Goal: Download file/media

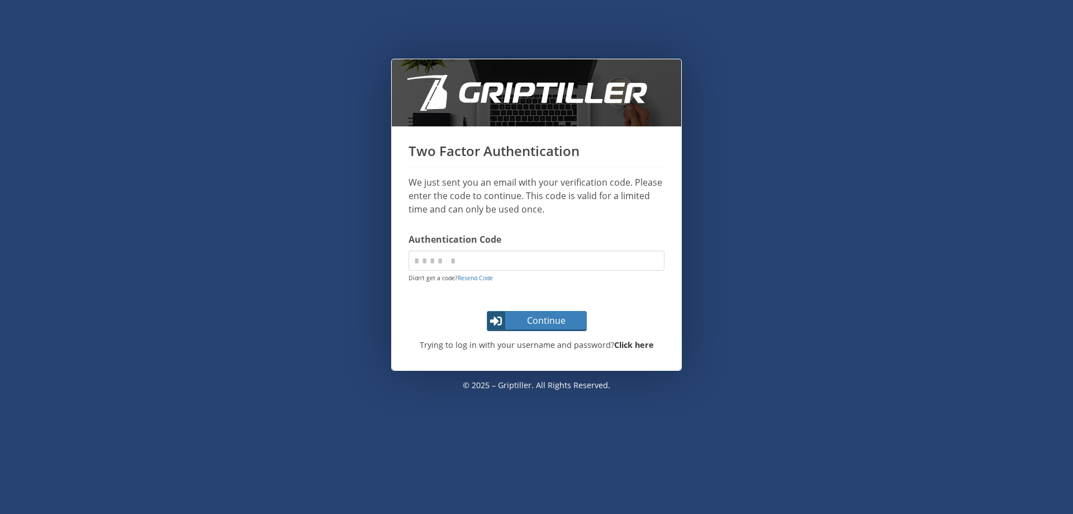
click at [628, 348] on strong "Click here" at bounding box center [634, 344] width 40 height 11
click at [451, 258] on input "code" at bounding box center [537, 260] width 256 height 20
type input "******"
click at [487, 311] on button "Continue" at bounding box center [537, 321] width 100 height 20
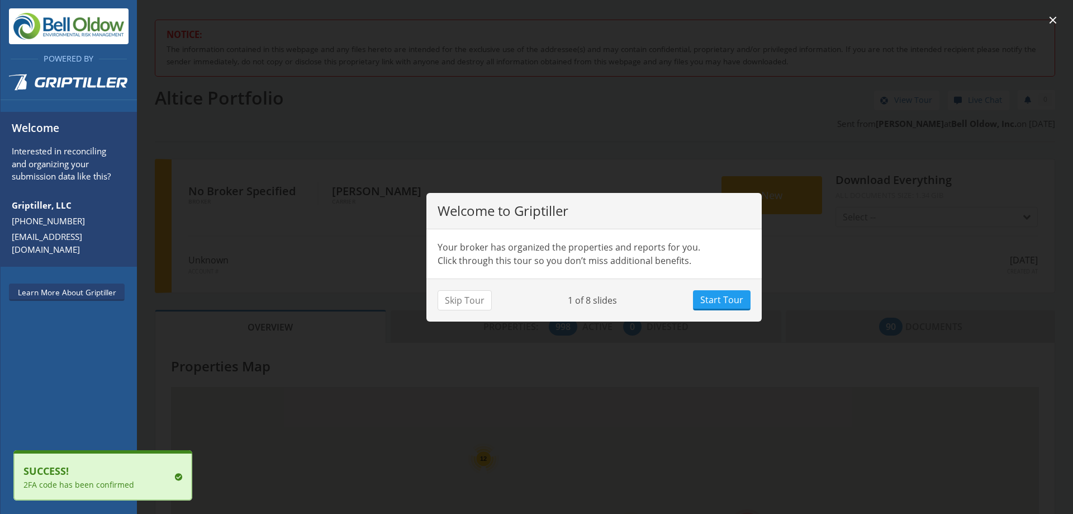
scroll to position [98, 412]
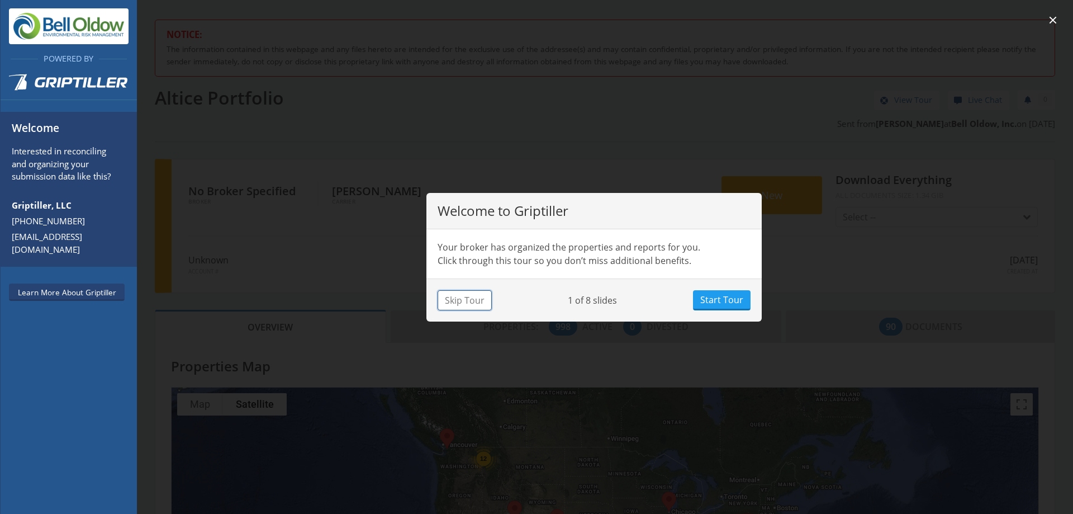
click at [472, 296] on button "Skip Tour" at bounding box center [465, 300] width 54 height 20
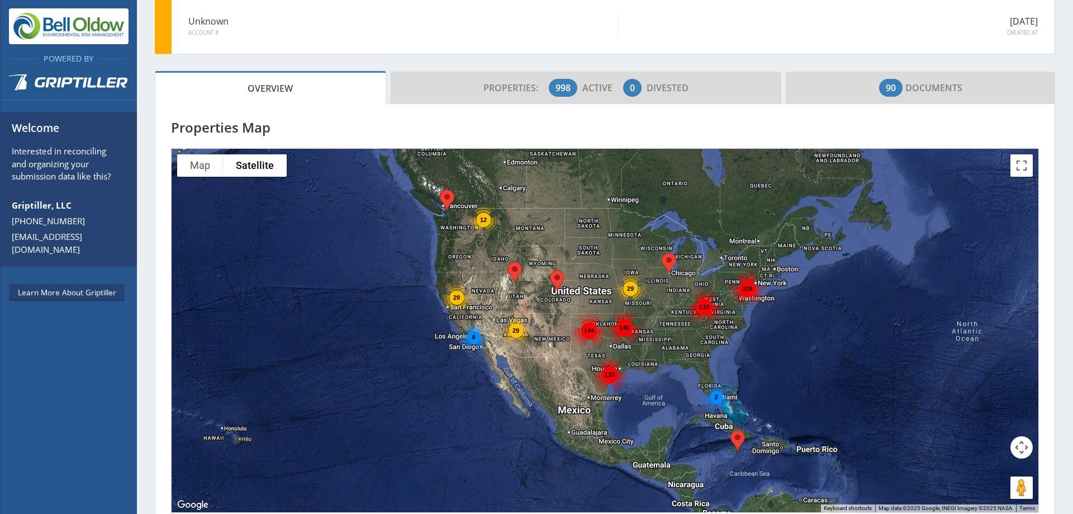
scroll to position [236, 0]
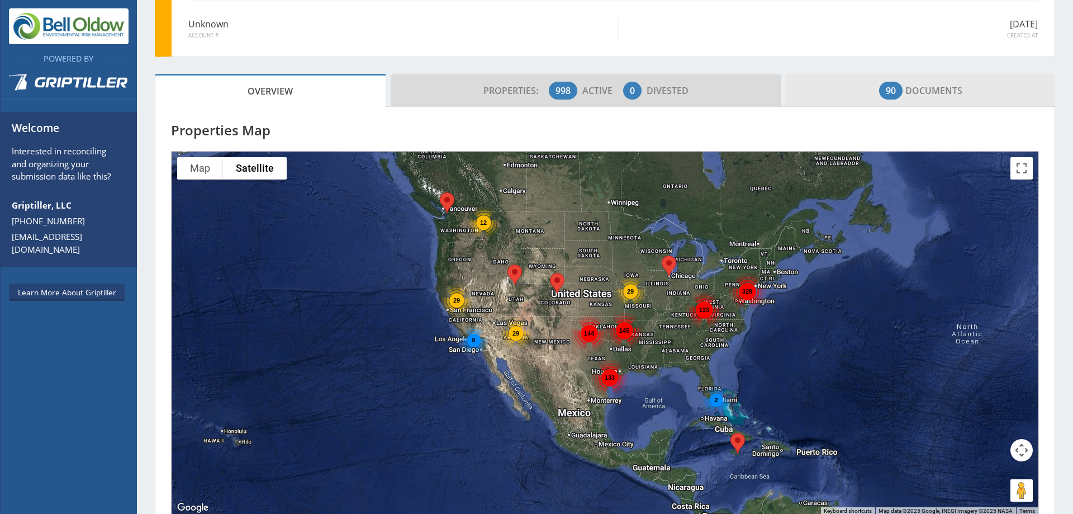
click at [923, 83] on span "90 Documents" at bounding box center [920, 90] width 83 height 22
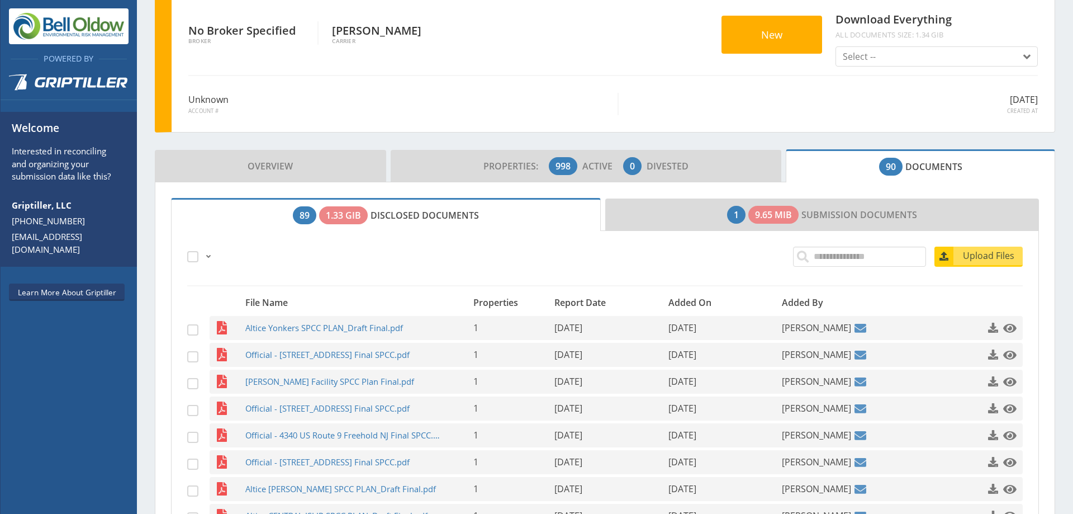
scroll to position [236, 0]
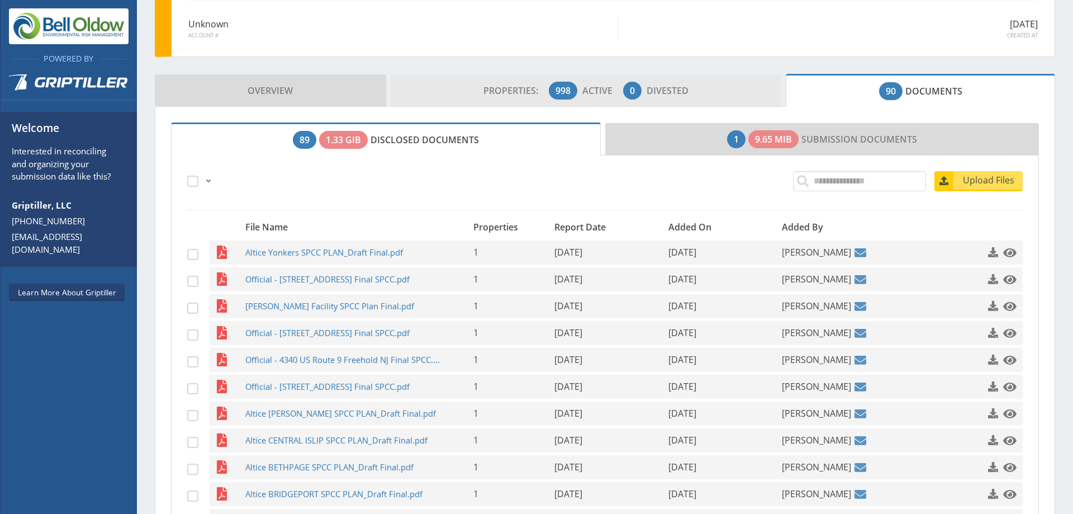
click at [623, 93] on span "0" at bounding box center [632, 91] width 18 height 18
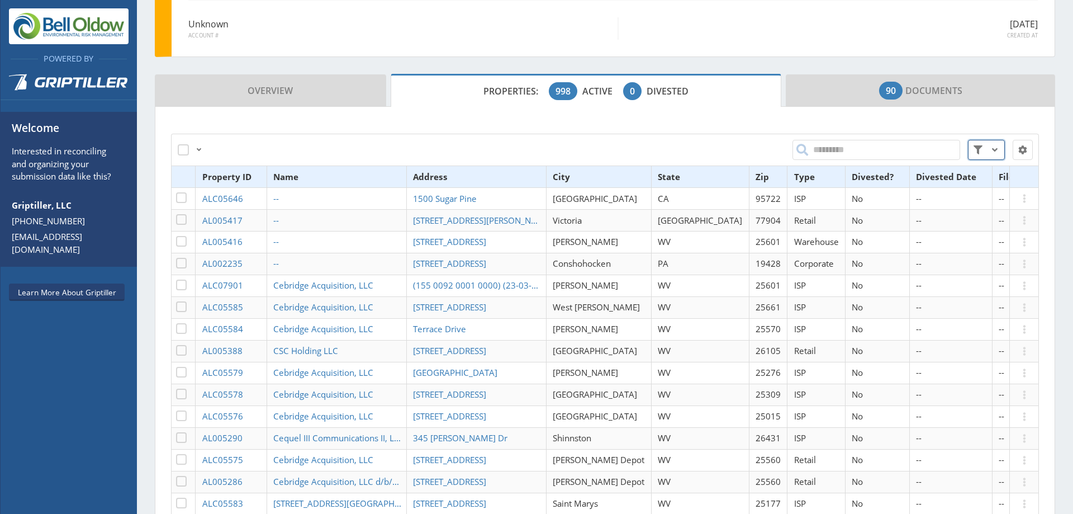
click at [971, 145] on span at bounding box center [977, 149] width 13 height 13
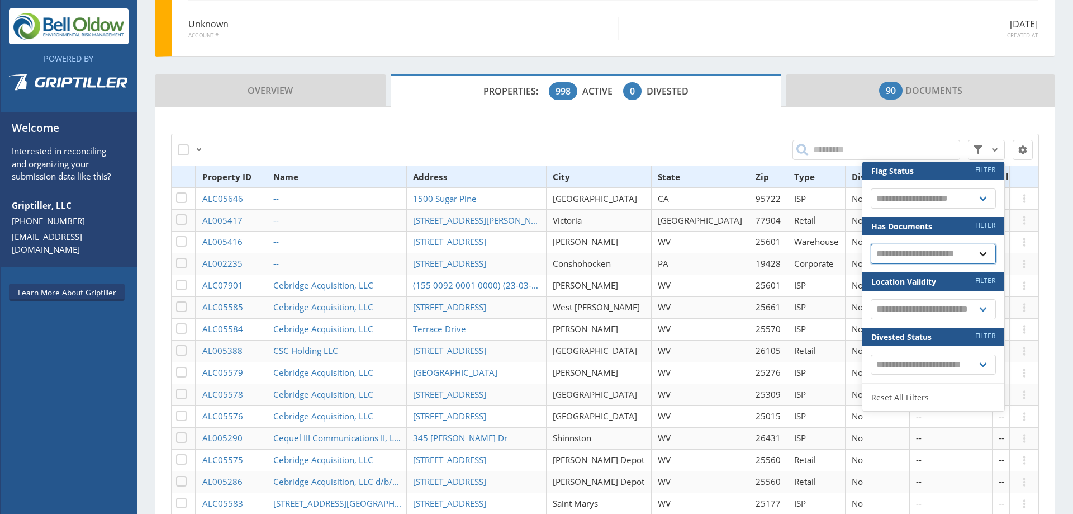
click at [941, 253] on select "**********" at bounding box center [933, 254] width 125 height 20
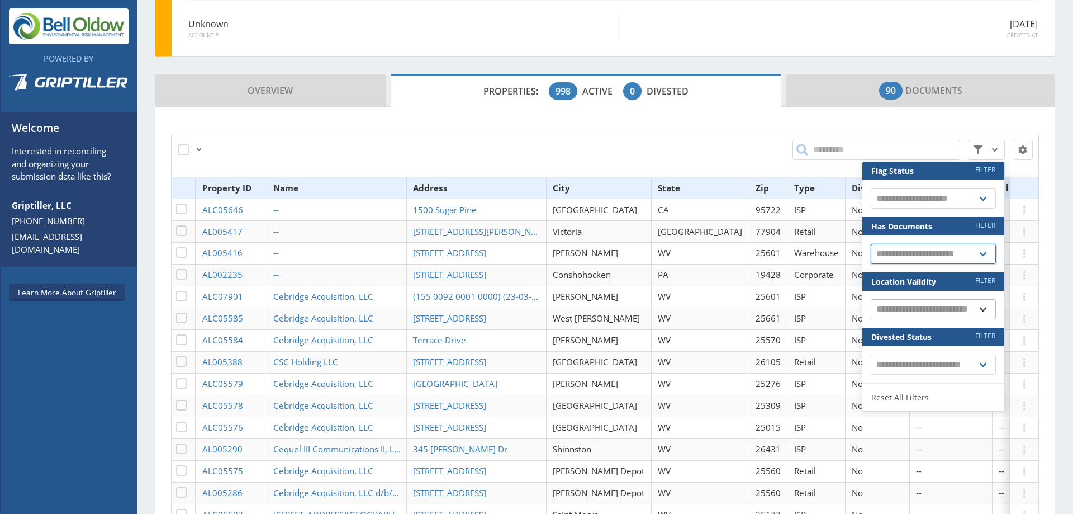
select select "*"
click at [871, 244] on select "**********" at bounding box center [933, 254] width 125 height 20
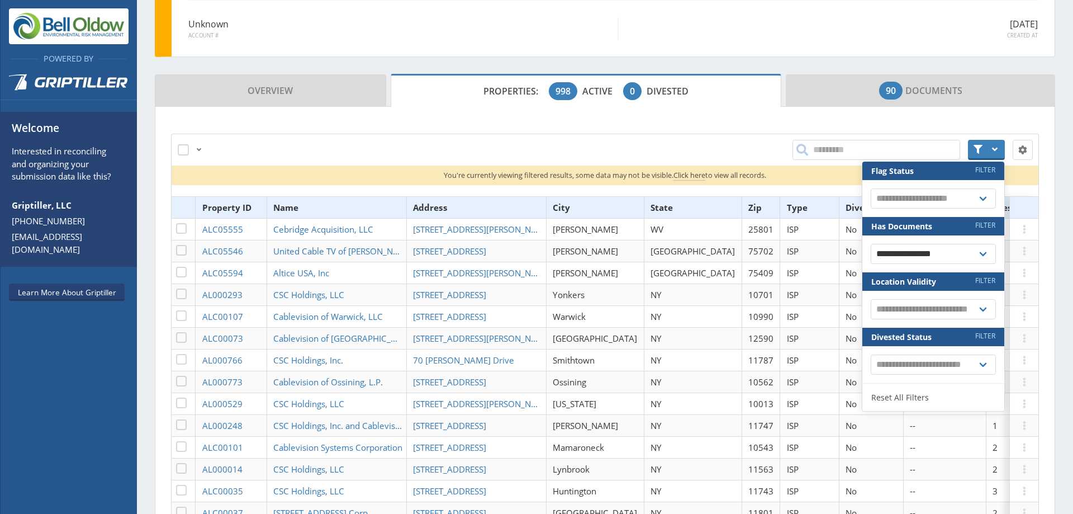
click at [713, 140] on div "**********" at bounding box center [786, 150] width 507 height 34
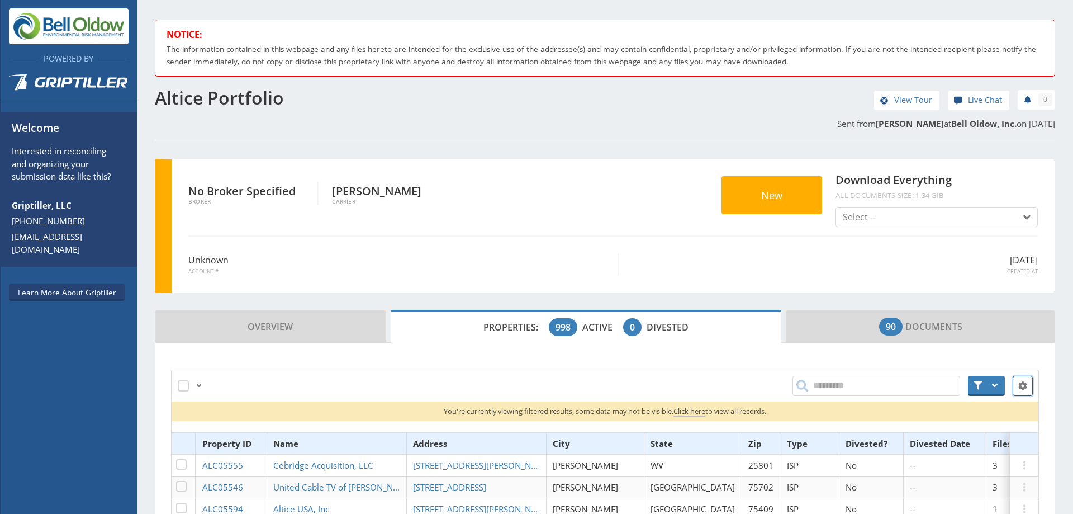
click at [1016, 383] on span "button" at bounding box center [1022, 385] width 13 height 13
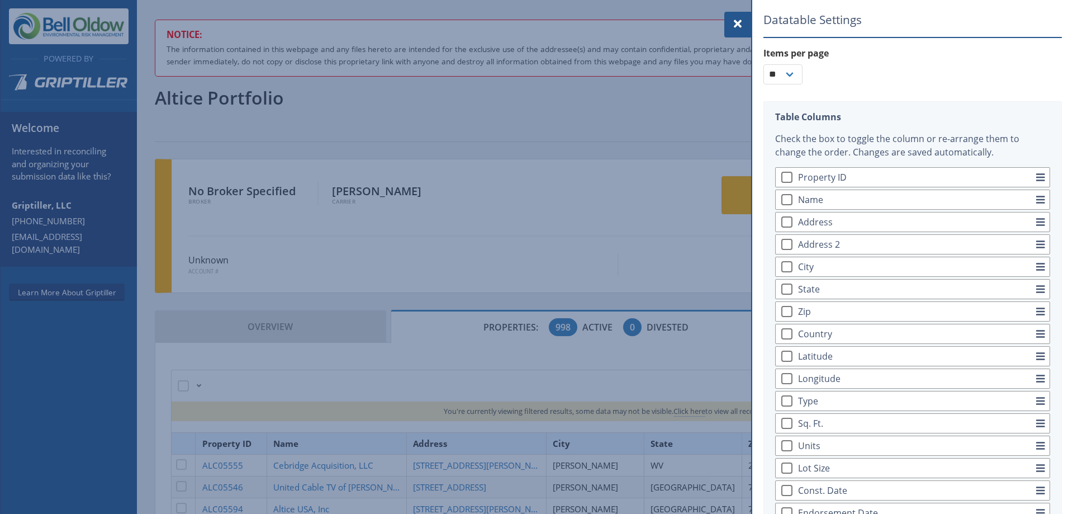
click at [743, 26] on span at bounding box center [737, 23] width 13 height 13
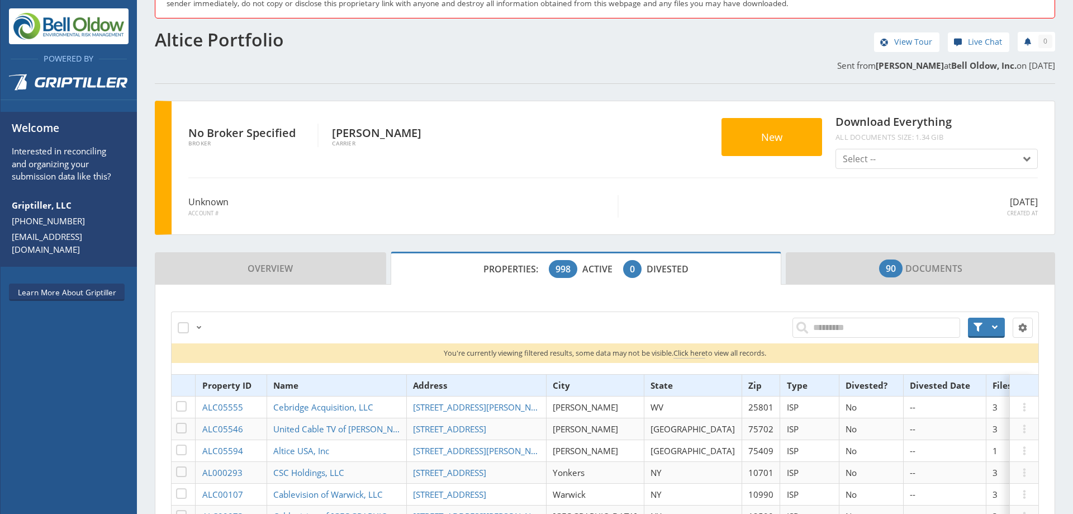
scroll to position [367, 0]
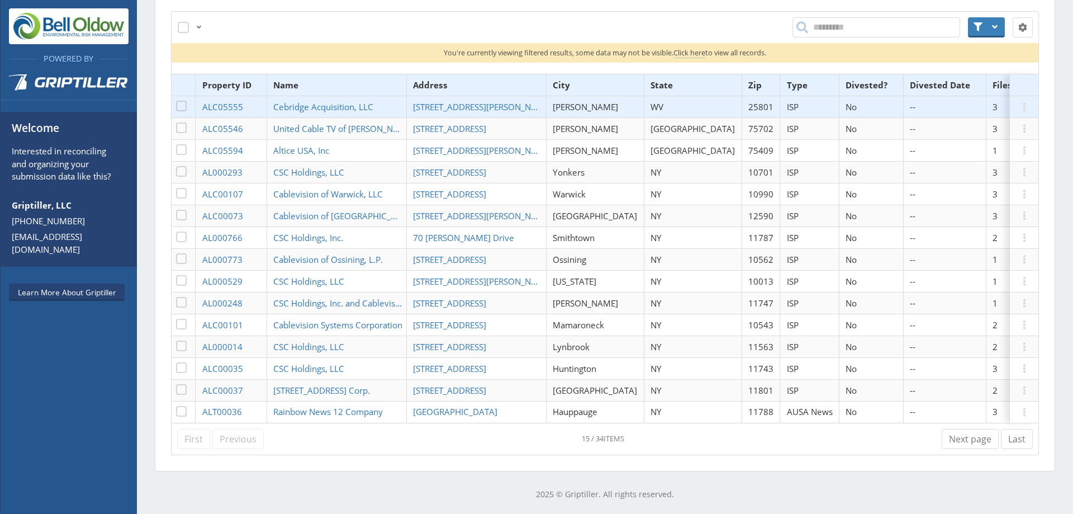
click at [654, 74] on th "State" at bounding box center [693, 85] width 98 height 22
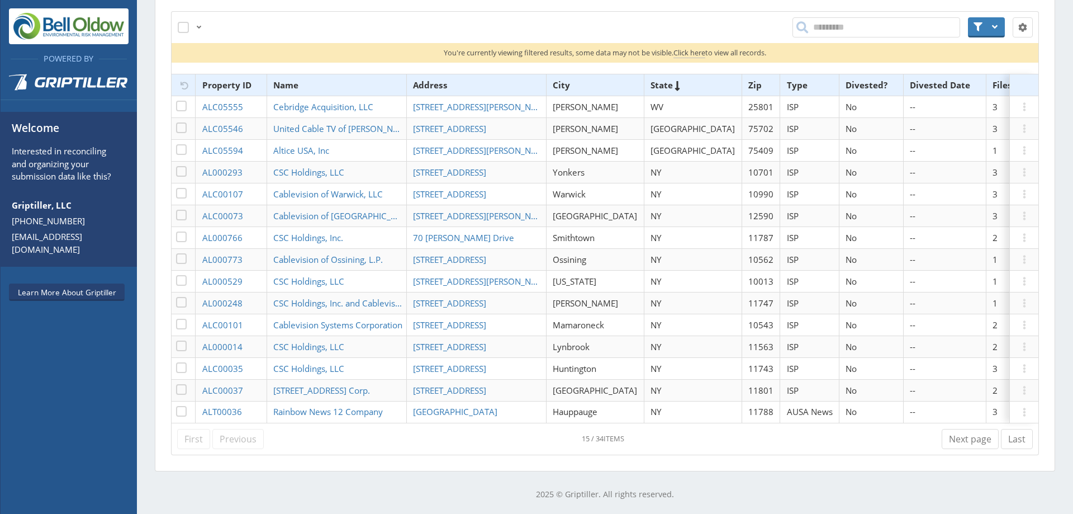
click at [654, 74] on th "State" at bounding box center [693, 85] width 98 height 22
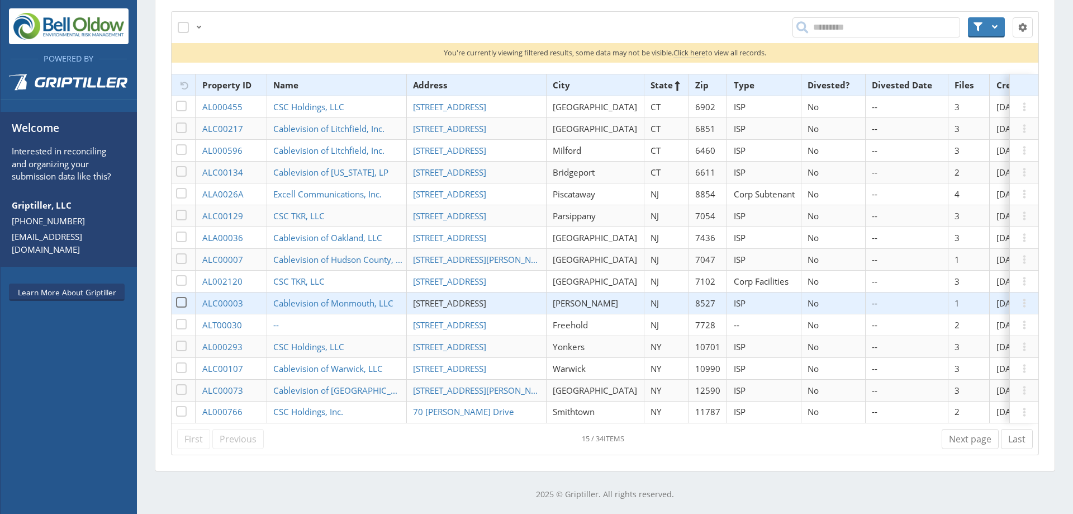
click at [440, 297] on span "800 Brewers Bridge Road" at bounding box center [449, 302] width 73 height 11
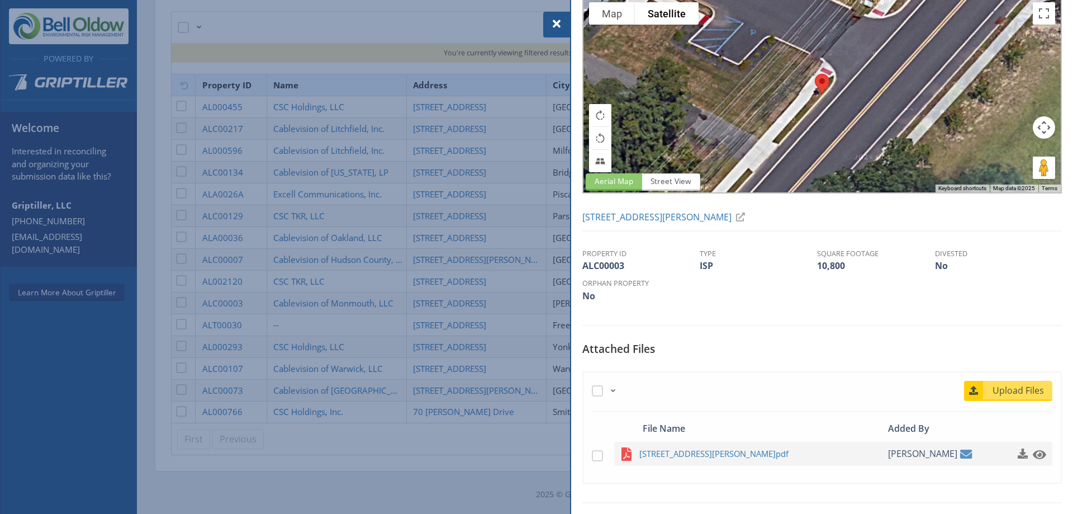
scroll to position [44, 0]
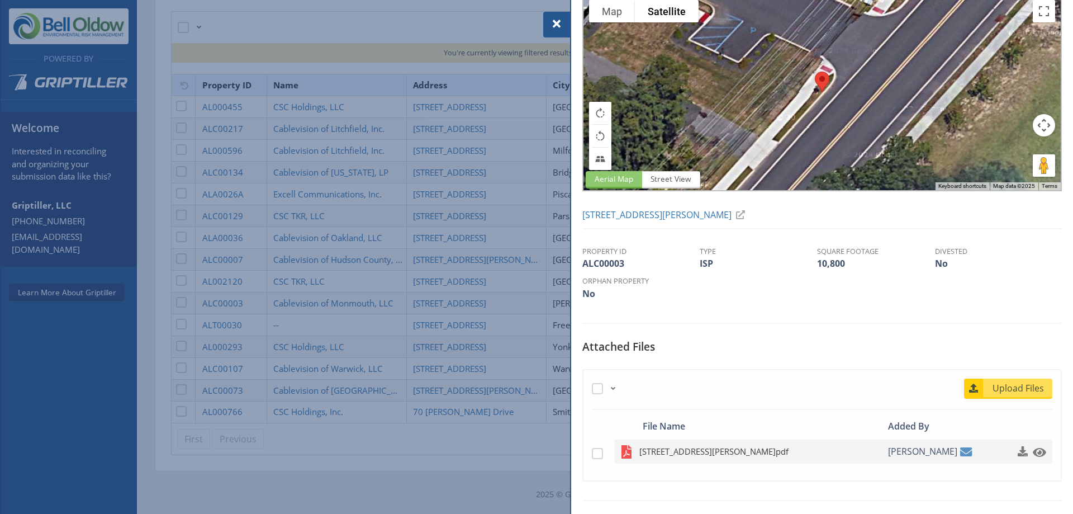
click at [723, 450] on span "800 Brewrs Bridge Rd Jackson NJ.pdf" at bounding box center [748, 451] width 219 height 14
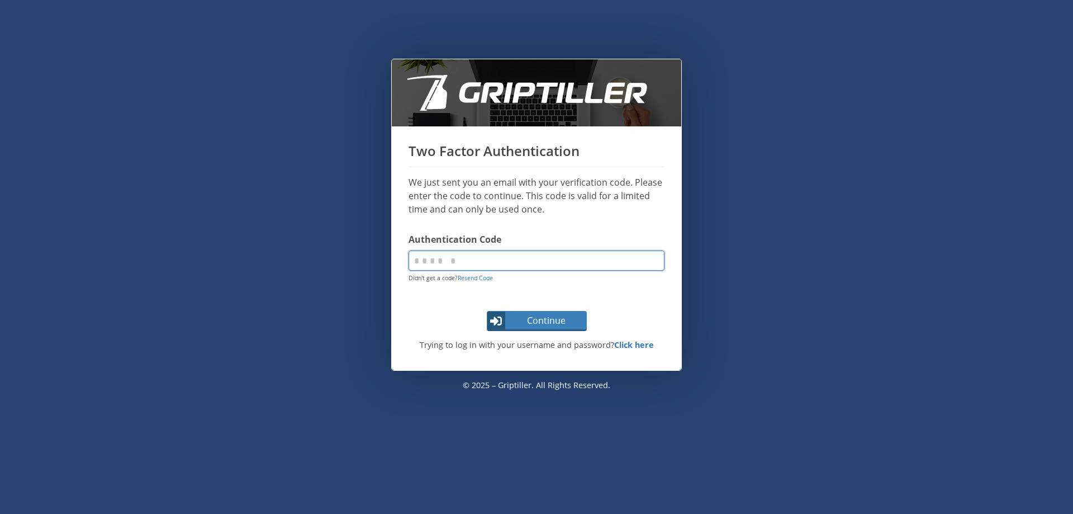
click at [554, 259] on input "code" at bounding box center [537, 260] width 256 height 20
type input "******"
click at [572, 319] on span "Continue" at bounding box center [546, 320] width 79 height 13
